Goal: Navigation & Orientation: Find specific page/section

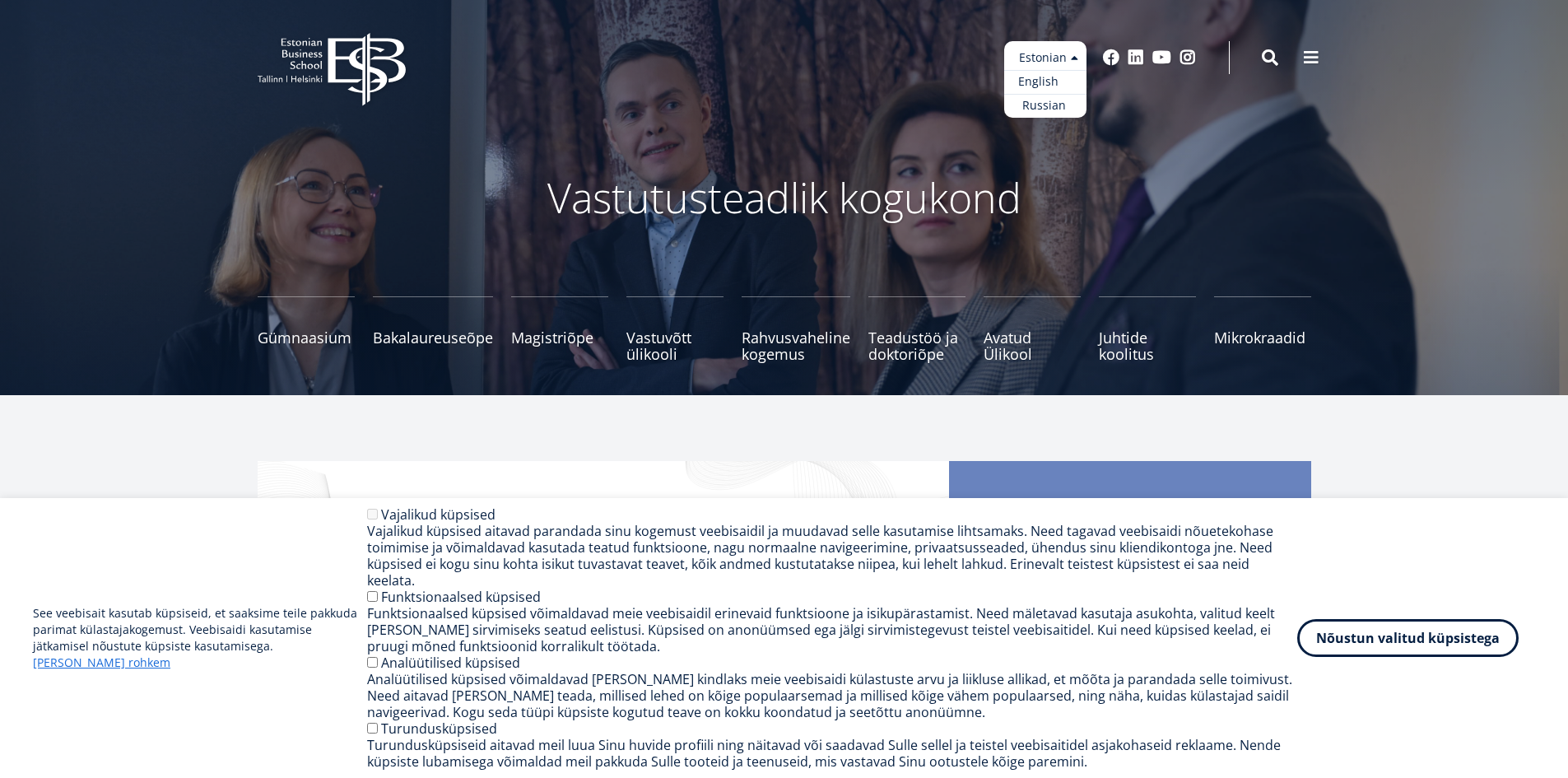
click at [1055, 86] on link "English" at bounding box center [1045, 82] width 83 height 24
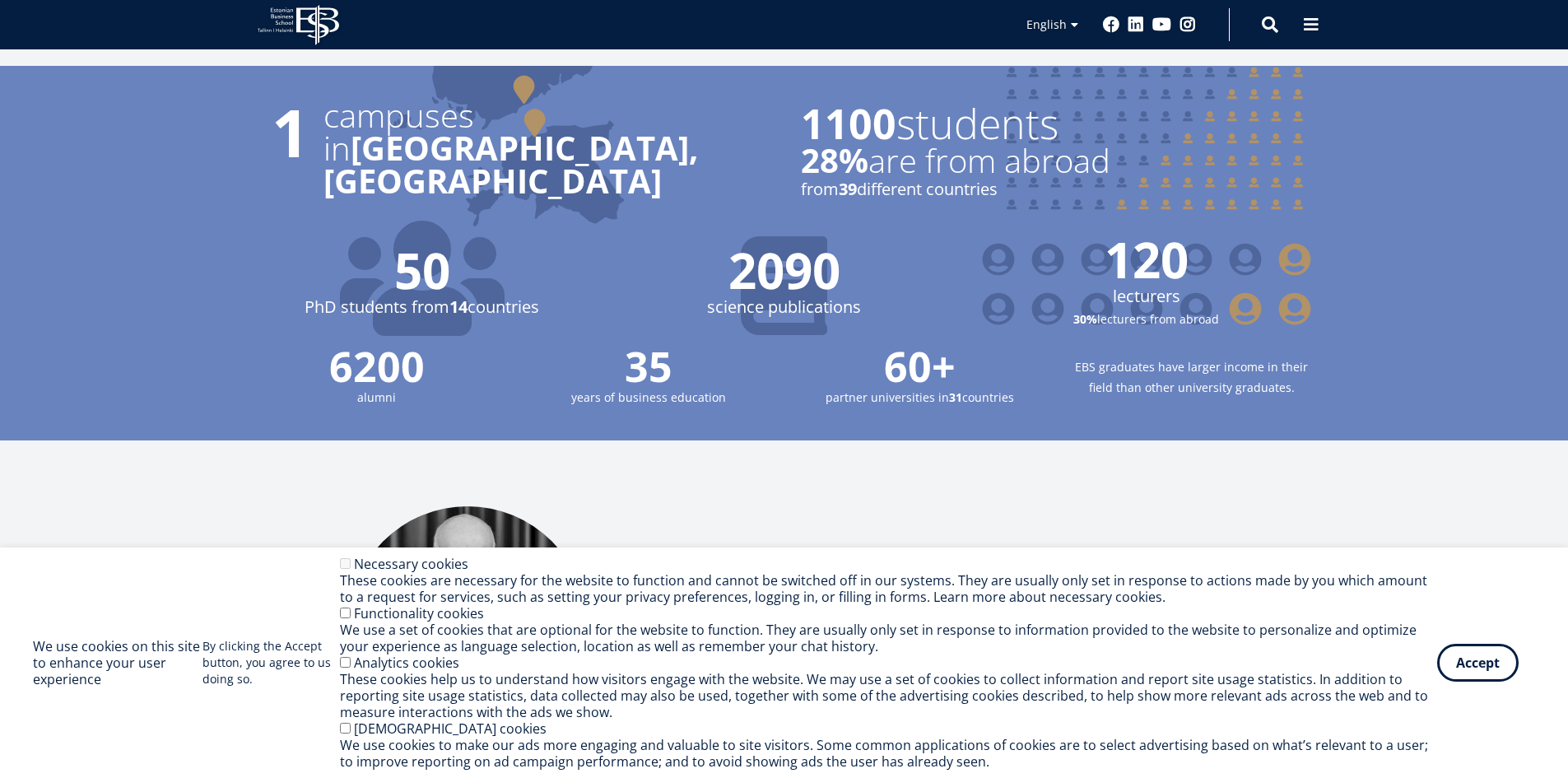
scroll to position [1893, 0]
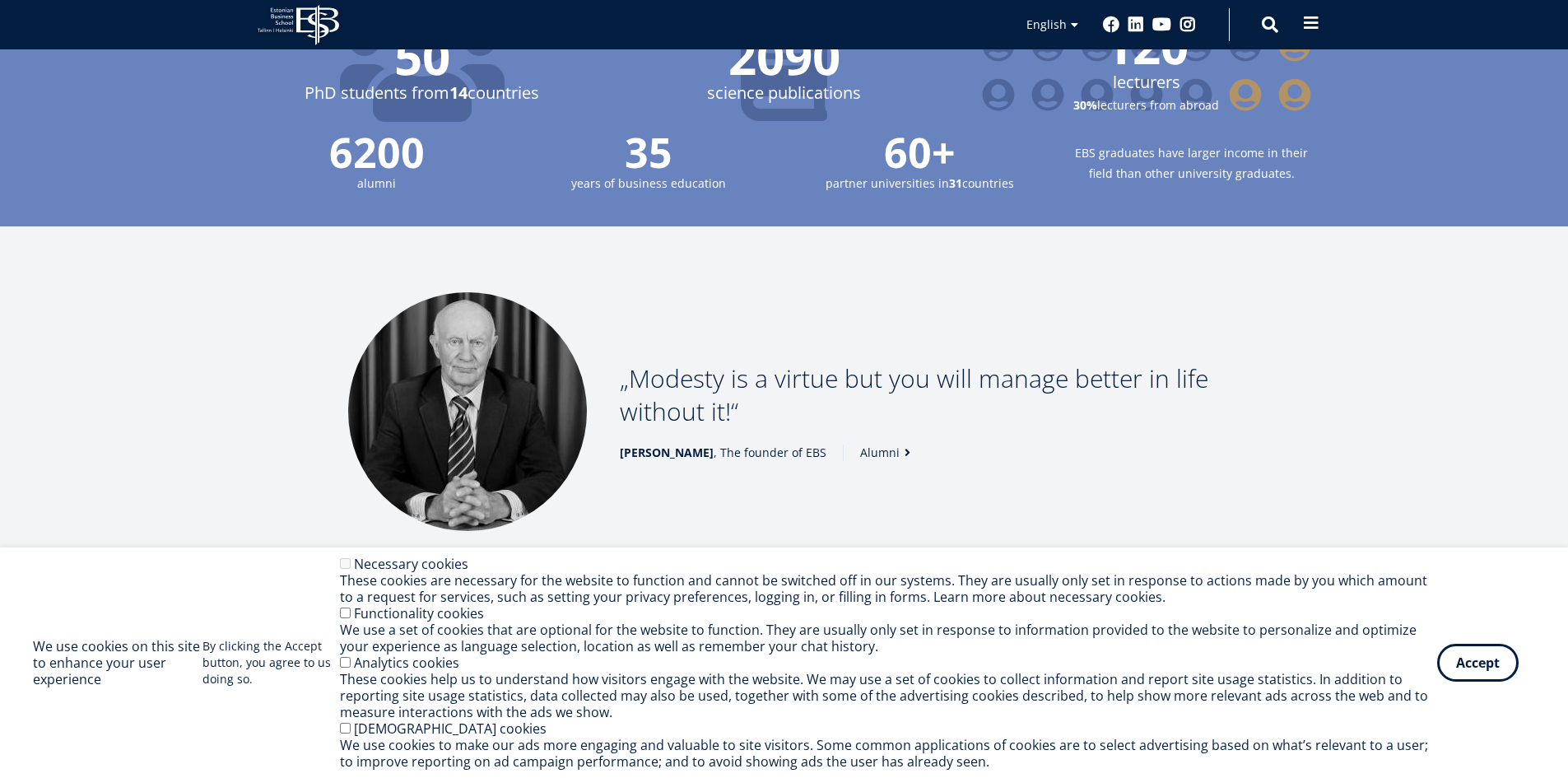
click at [1306, 20] on span at bounding box center [1312, 23] width 17 height 17
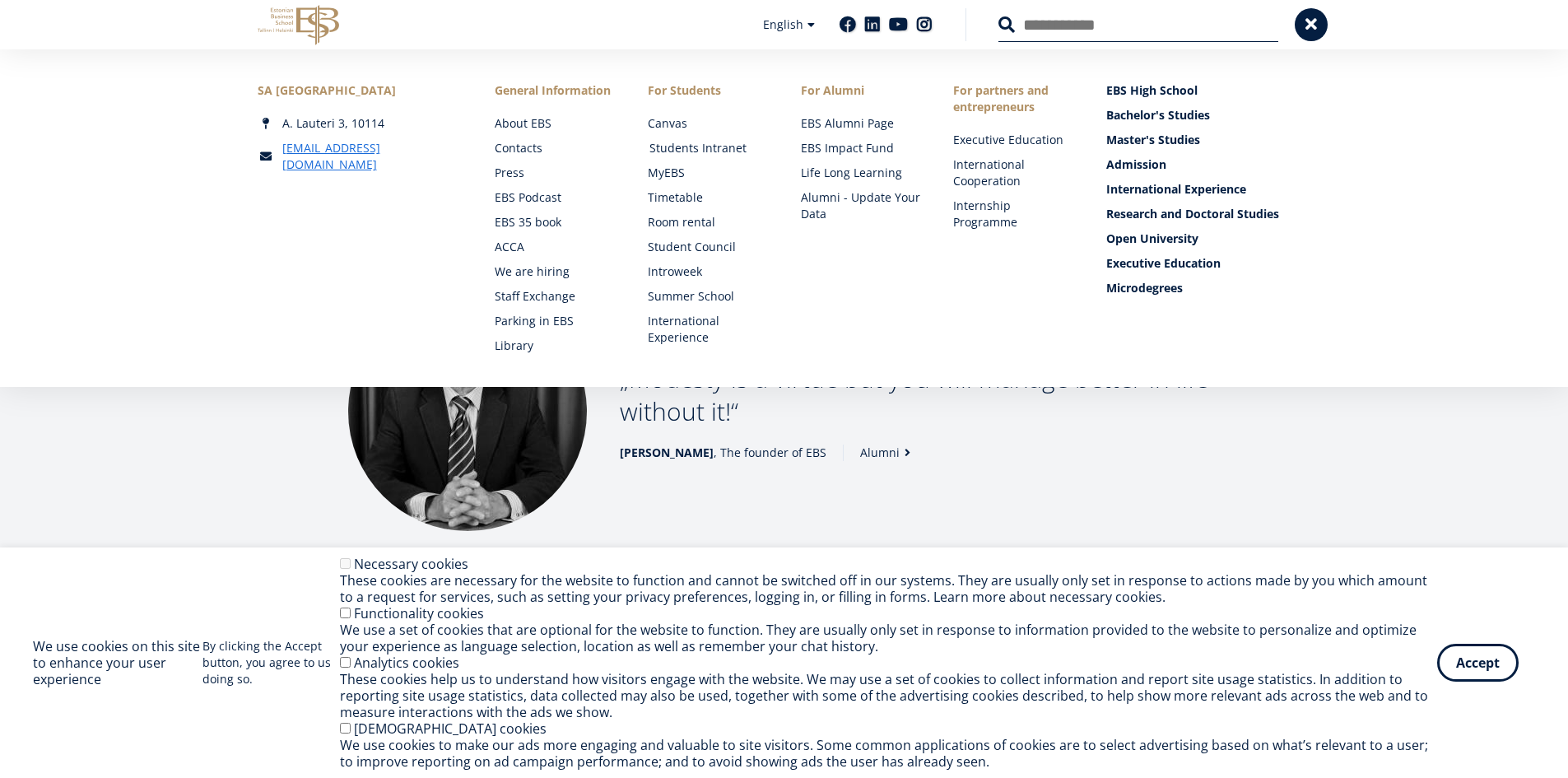
click at [702, 145] on link "Students Intranet" at bounding box center [709, 148] width 120 height 17
